Goal: Find specific page/section

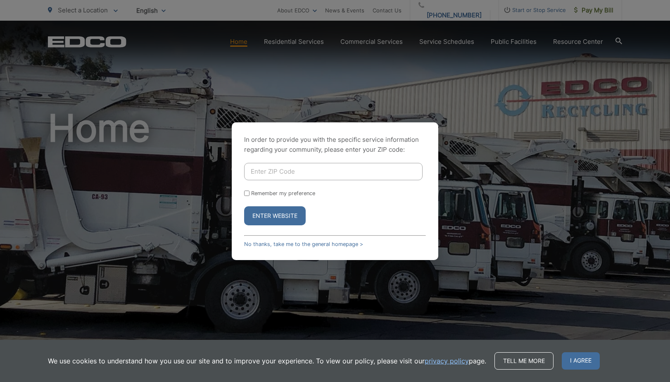
click at [265, 173] on input "Enter ZIP Code" at bounding box center [333, 171] width 178 height 17
type input "92021"
click at [284, 211] on button "Enter Website" at bounding box center [275, 215] width 62 height 19
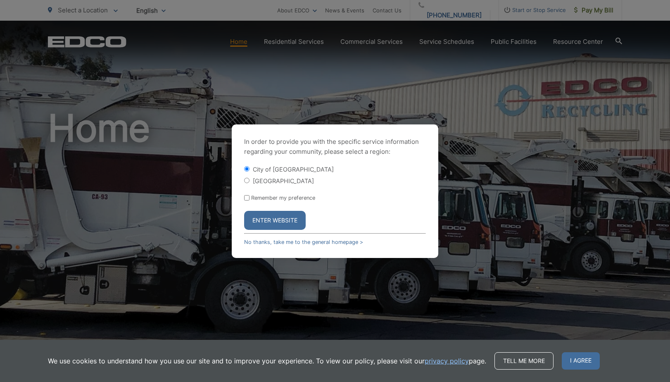
click at [0, 0] on div at bounding box center [0, 0] width 0 height 0
click at [248, 179] on input "[GEOGRAPHIC_DATA]" at bounding box center [246, 180] width 5 height 5
radio input "true"
click at [253, 213] on button "Enter Website" at bounding box center [275, 220] width 62 height 19
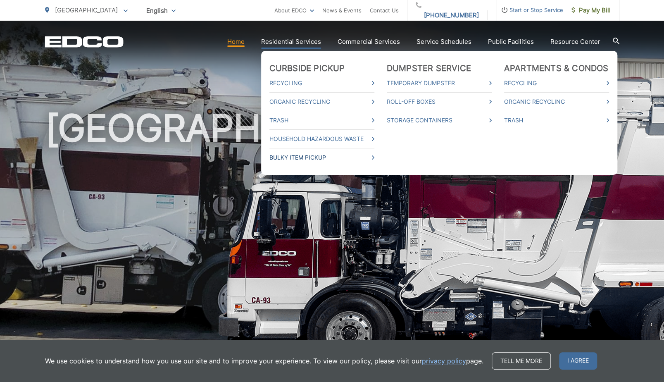
click at [338, 157] on link "Bulky Item Pickup" at bounding box center [321, 157] width 105 height 10
